Goal: Task Accomplishment & Management: Manage account settings

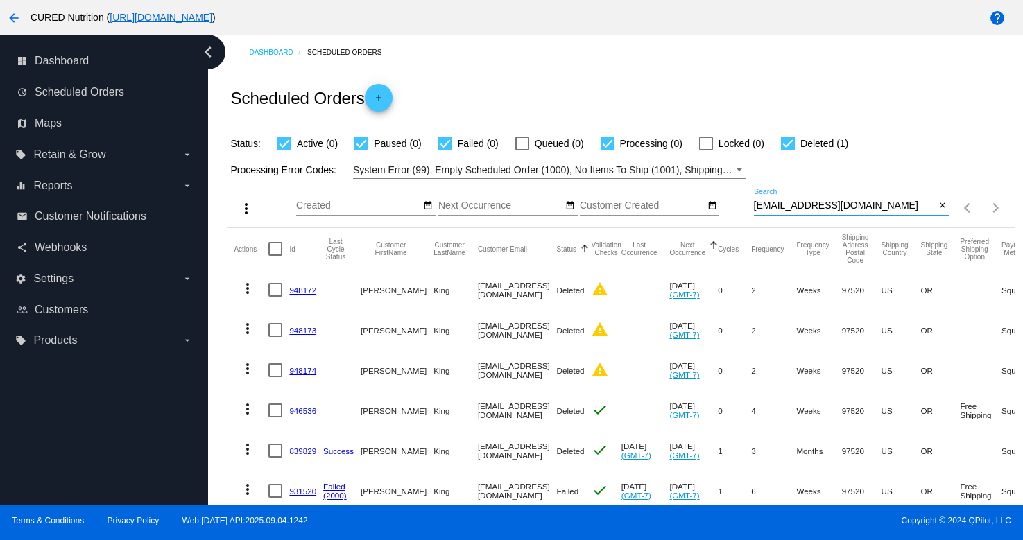
scroll to position [46, 0]
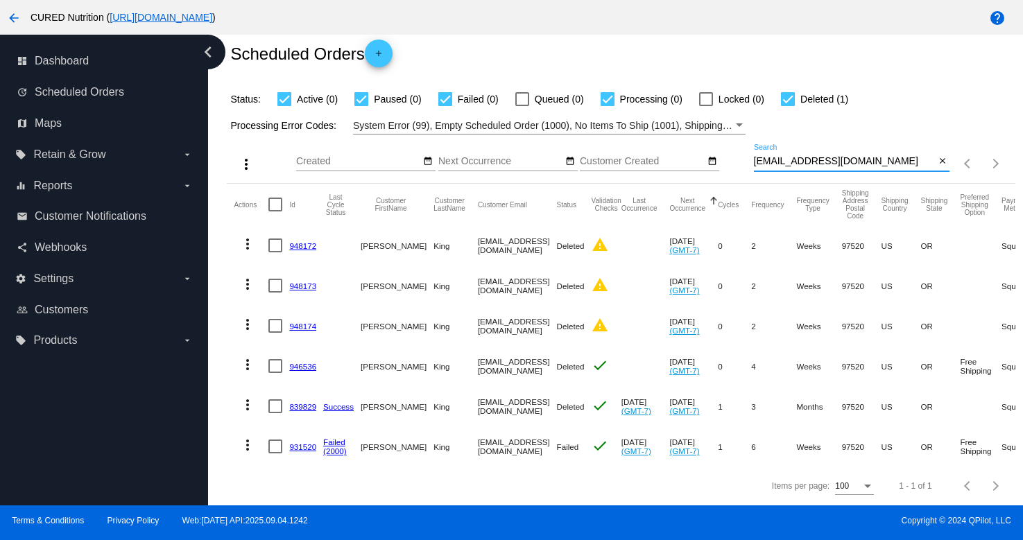
type input "[EMAIL_ADDRESS][DOMAIN_NAME]"
click at [299, 448] on link "931520" at bounding box center [302, 447] width 27 height 9
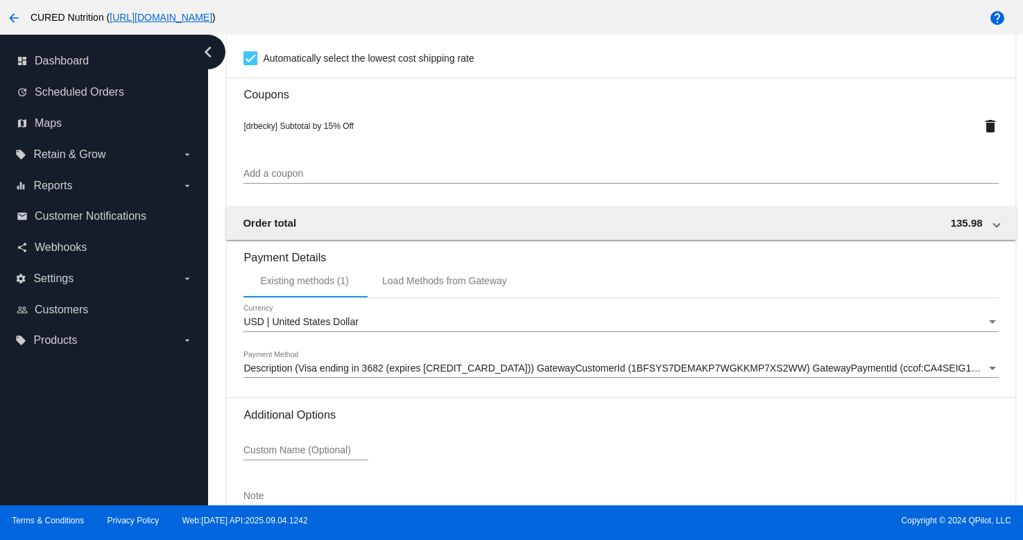
scroll to position [1386, 0]
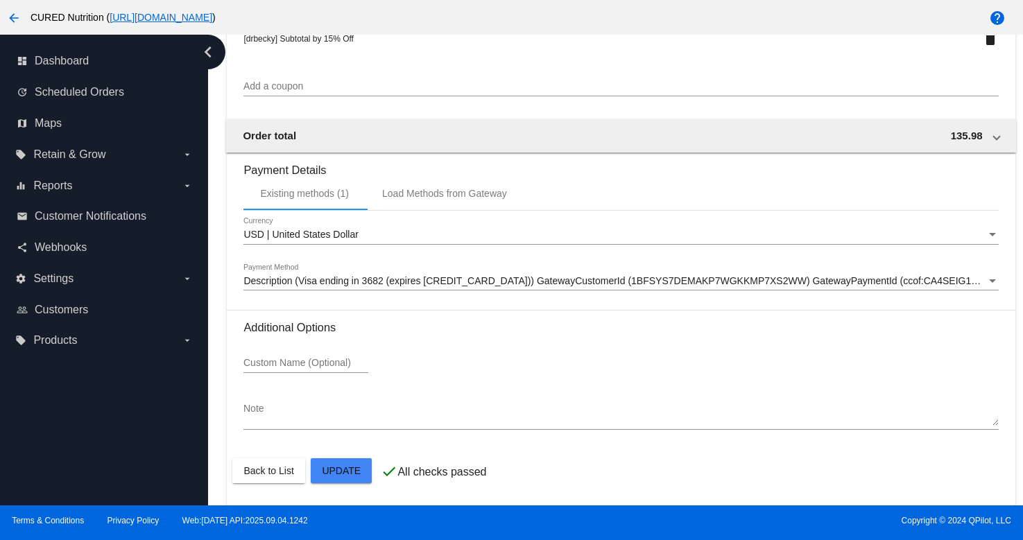
click at [561, 282] on span "Description (Visa ending in 3682 (expires [CREDIT_CARD_DATA])) GatewayCustomerI…" at bounding box center [672, 280] width 856 height 11
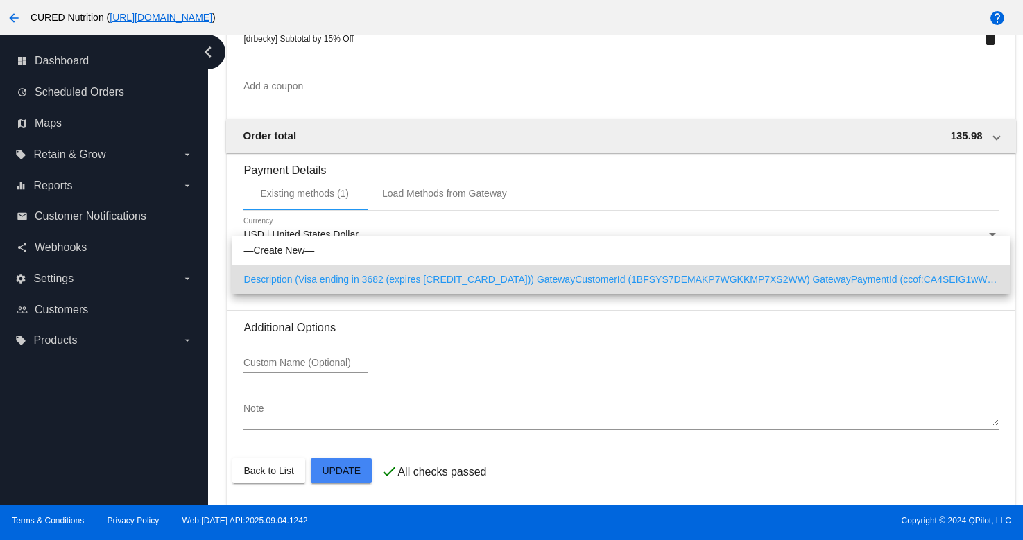
click at [562, 343] on div at bounding box center [511, 270] width 1023 height 540
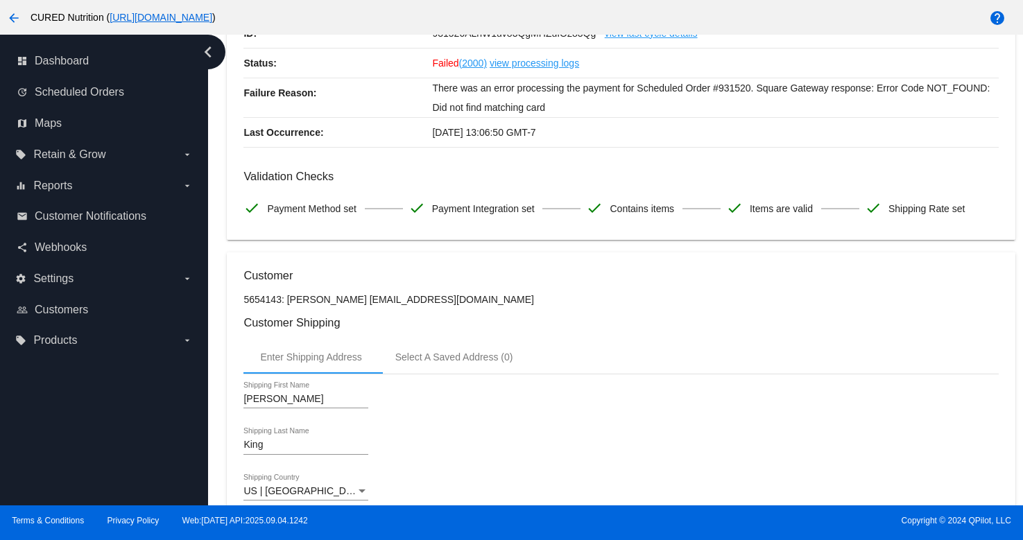
scroll to position [210, 0]
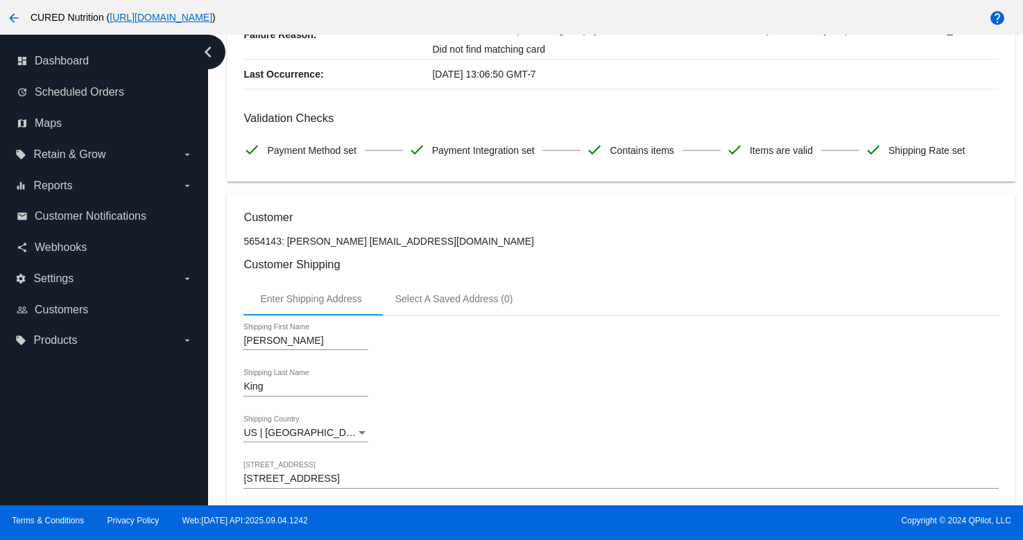
drag, startPoint x: 348, startPoint y: 245, endPoint x: 461, endPoint y: 246, distance: 113.1
click at [461, 246] on p "5654143: [PERSON_NAME] [EMAIL_ADDRESS][DOMAIN_NAME]" at bounding box center [621, 241] width 755 height 11
copy p "[EMAIL_ADDRESS][DOMAIN_NAME]"
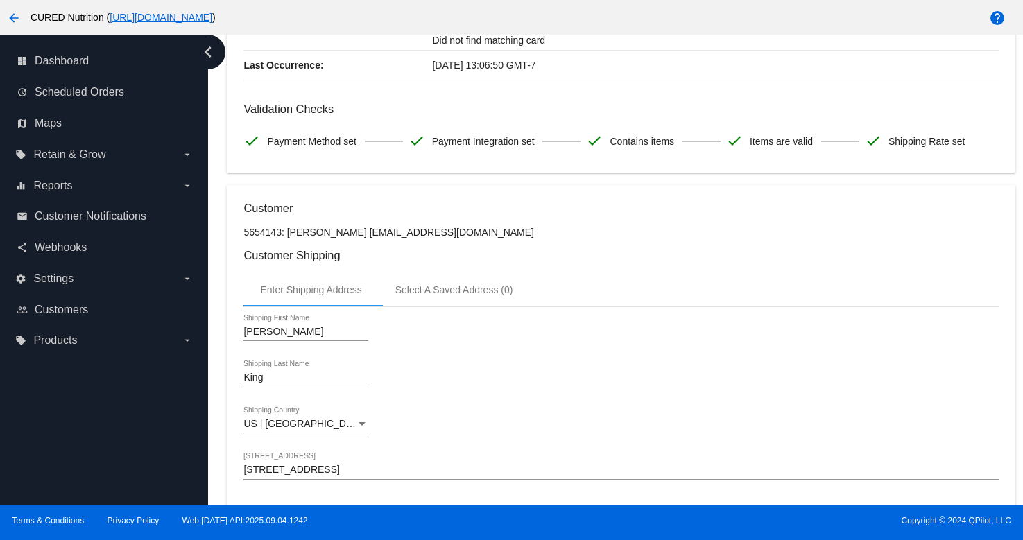
scroll to position [0, 0]
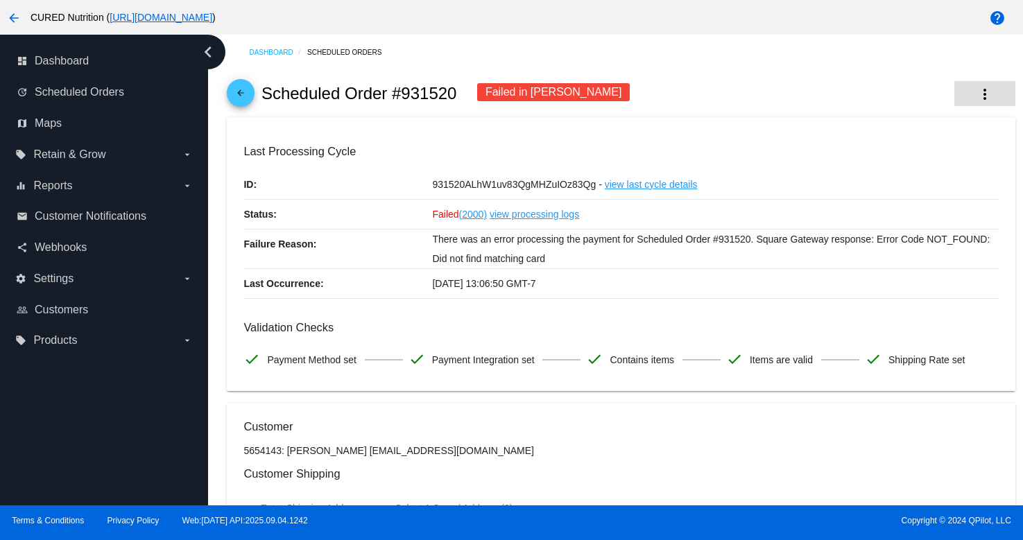
click at [988, 93] on mat-icon "more_vert" at bounding box center [985, 94] width 17 height 17
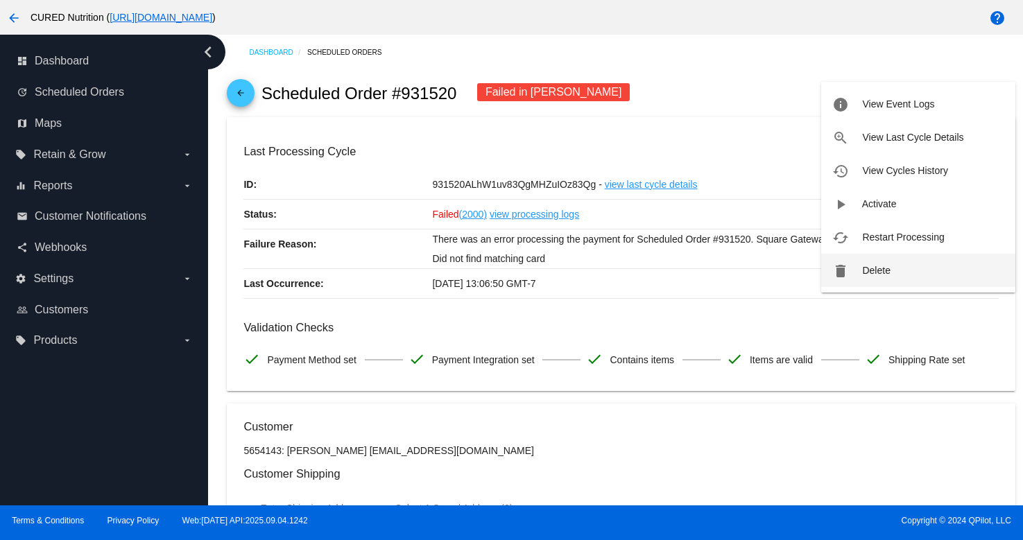
click at [884, 269] on span "Delete" at bounding box center [876, 270] width 28 height 11
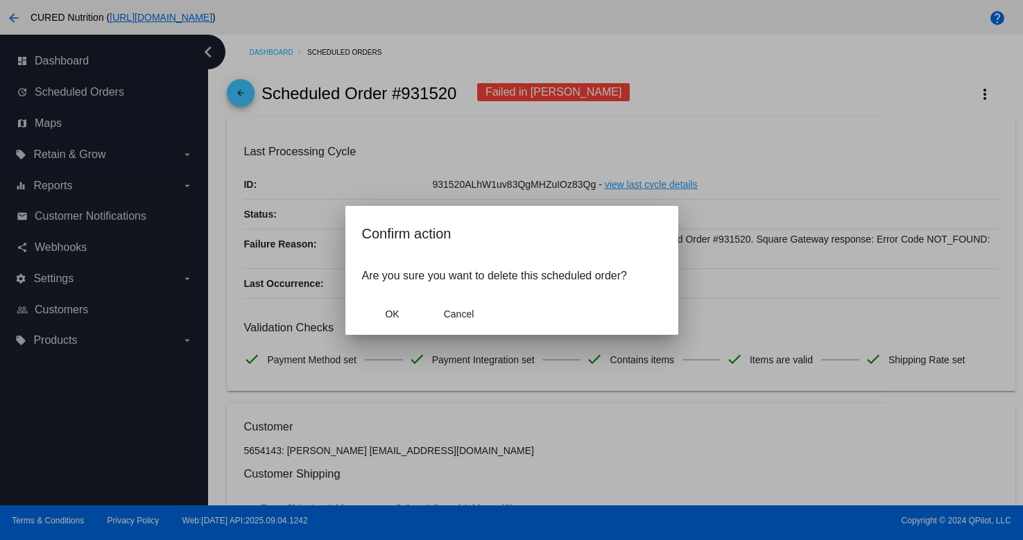
click at [884, 269] on div at bounding box center [511, 270] width 1023 height 540
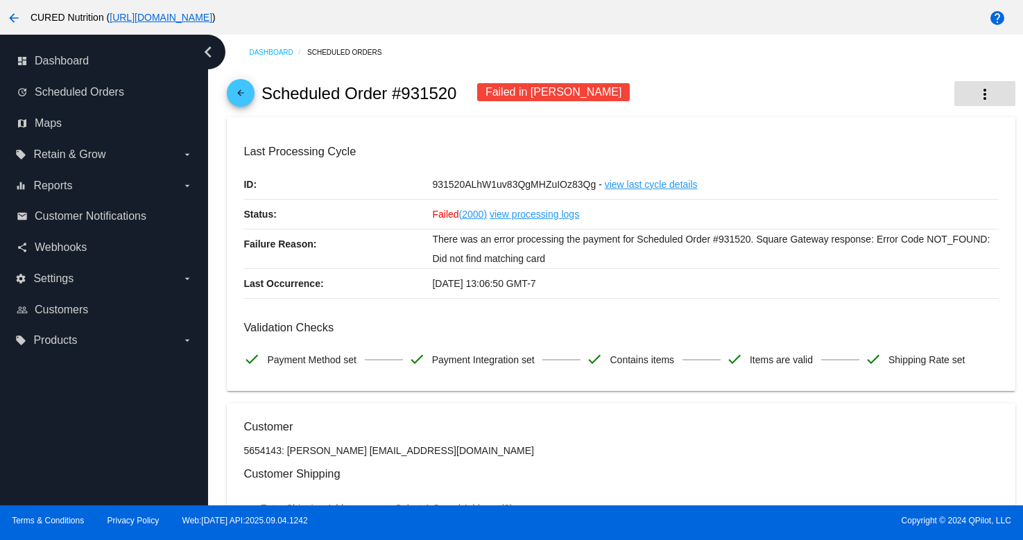
click at [969, 92] on button "more_vert" at bounding box center [985, 93] width 61 height 25
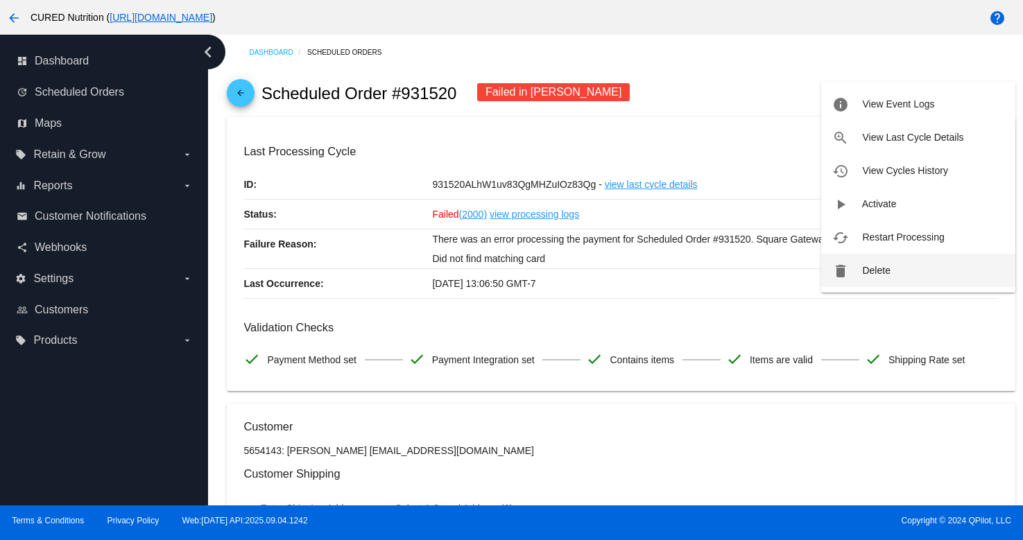
click at [874, 266] on span "Delete" at bounding box center [876, 270] width 28 height 11
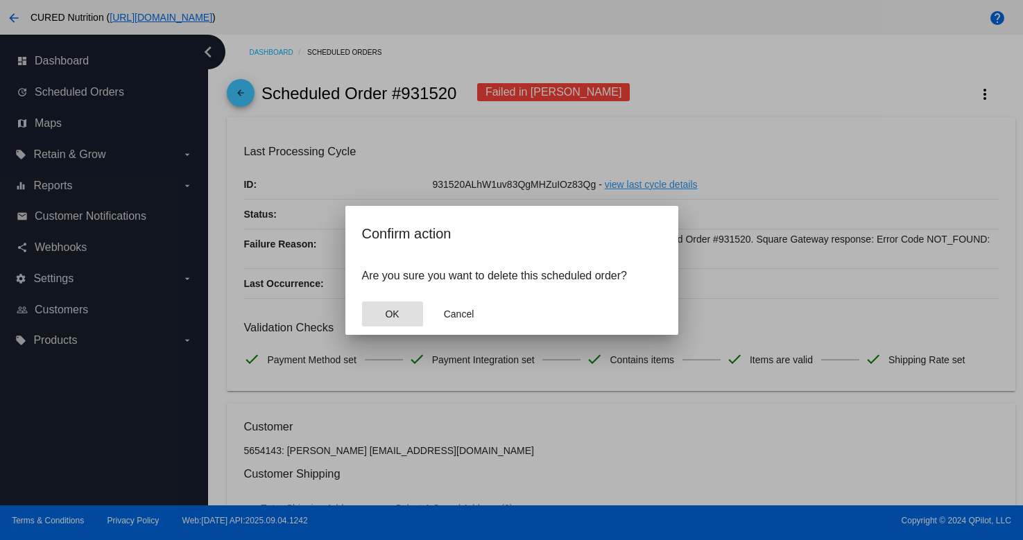
click at [395, 308] on button "OK" at bounding box center [392, 314] width 61 height 25
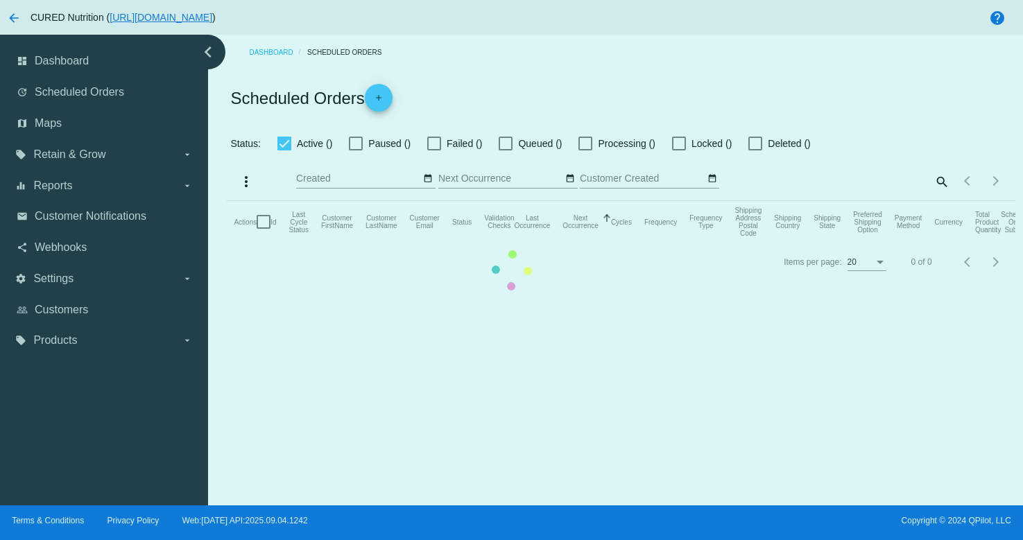
checkbox input "true"
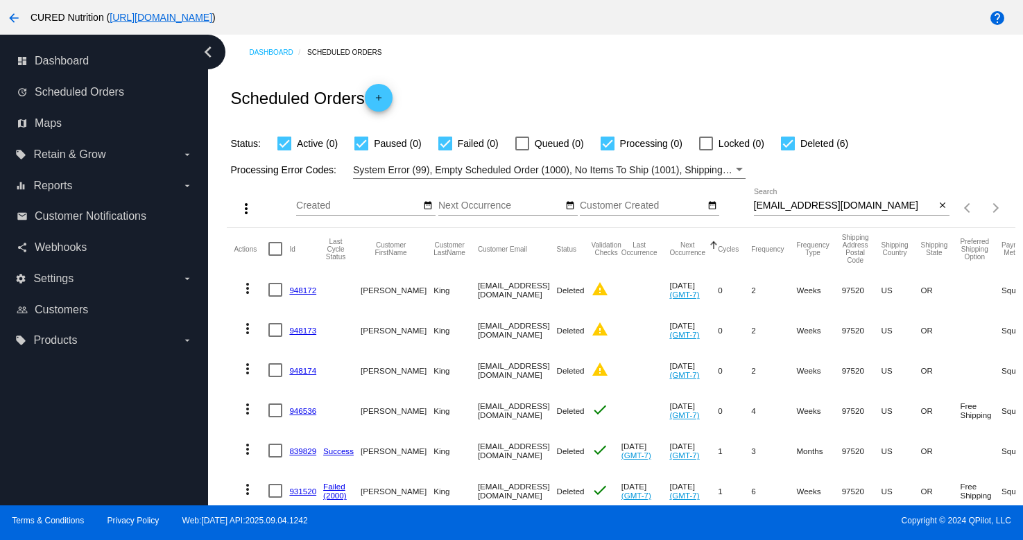
click at [771, 206] on input "[EMAIL_ADDRESS][DOMAIN_NAME]" at bounding box center [845, 206] width 182 height 11
paste input "[EMAIL_ADDRESS]"
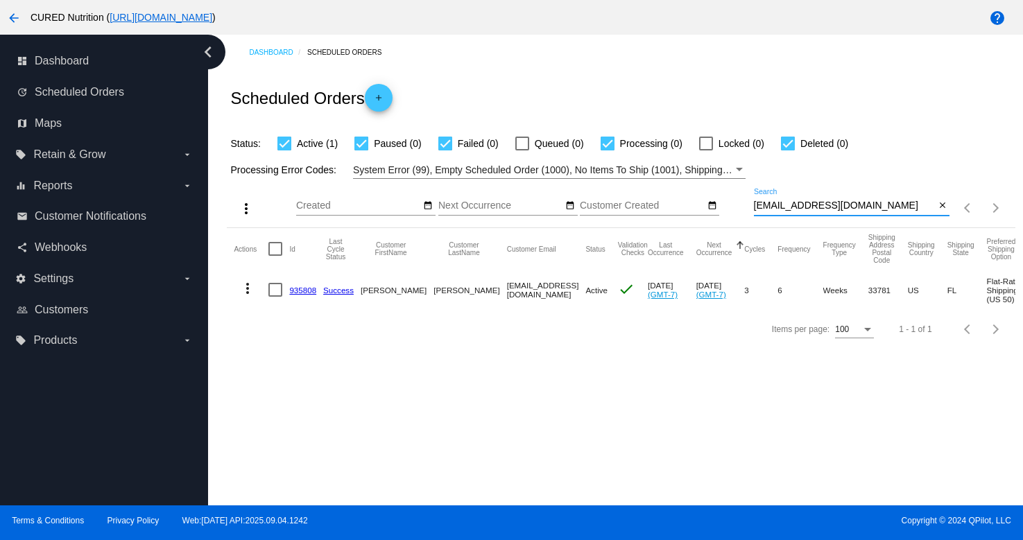
type input "[EMAIL_ADDRESS][DOMAIN_NAME]"
click at [305, 287] on link "935808" at bounding box center [302, 290] width 27 height 9
